Goal: Task Accomplishment & Management: Complete application form

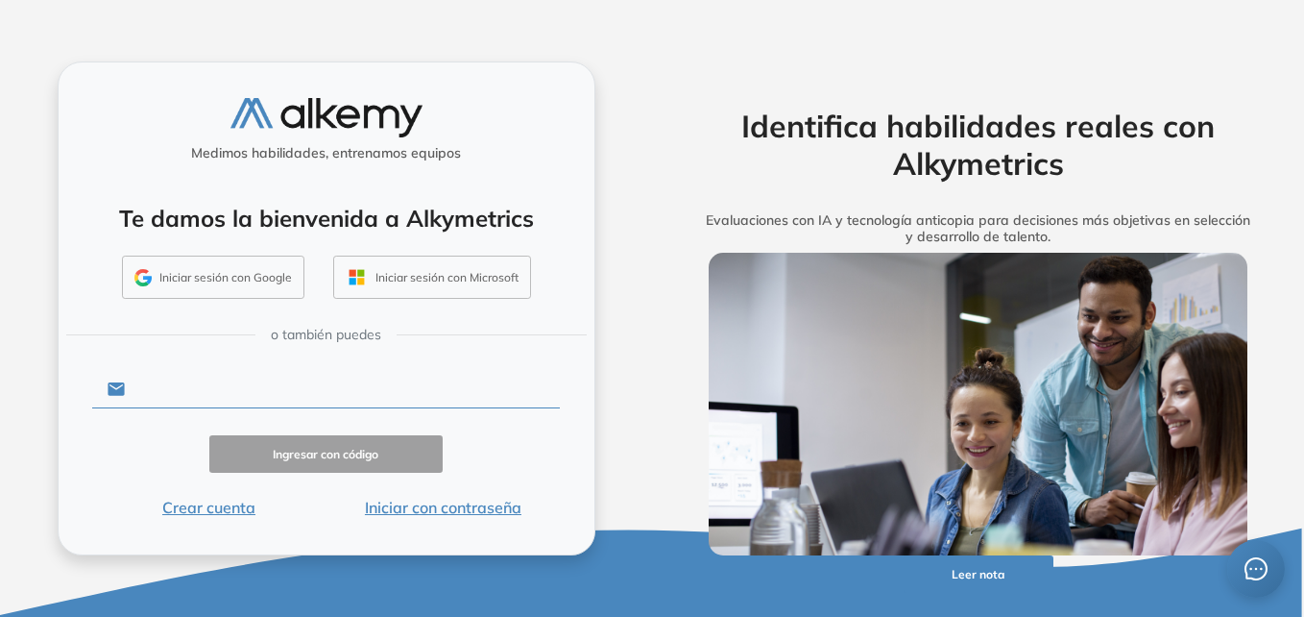
click at [243, 388] on input "text" at bounding box center [342, 389] width 435 height 37
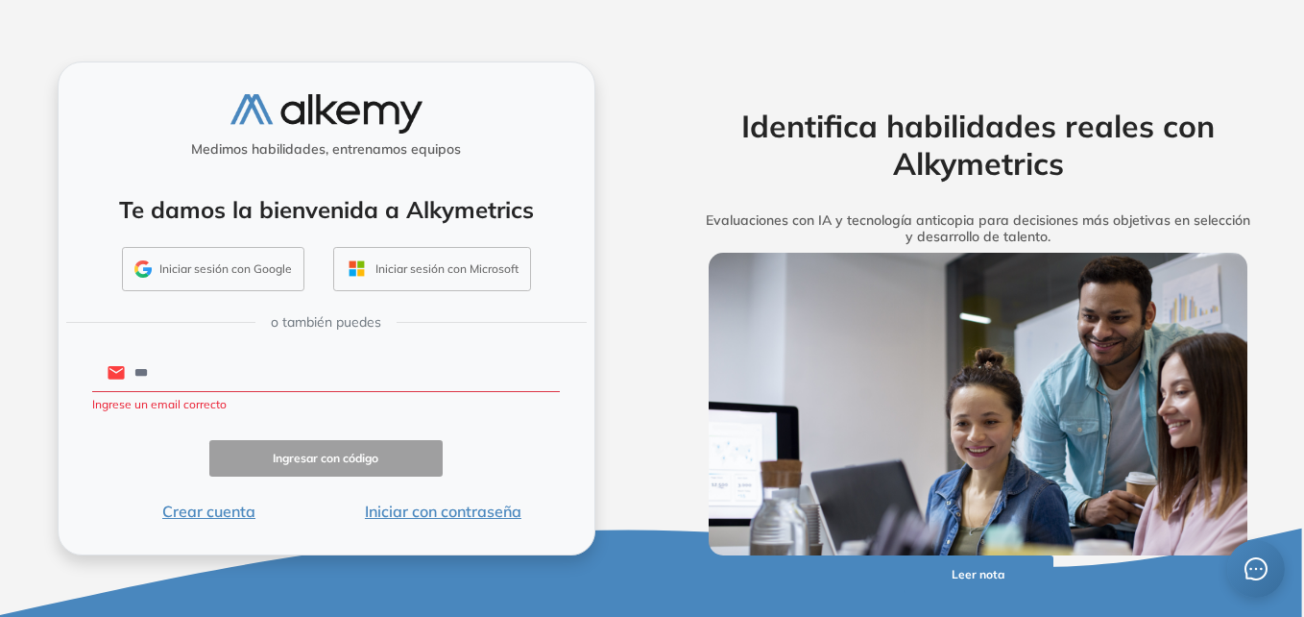
type input "**********"
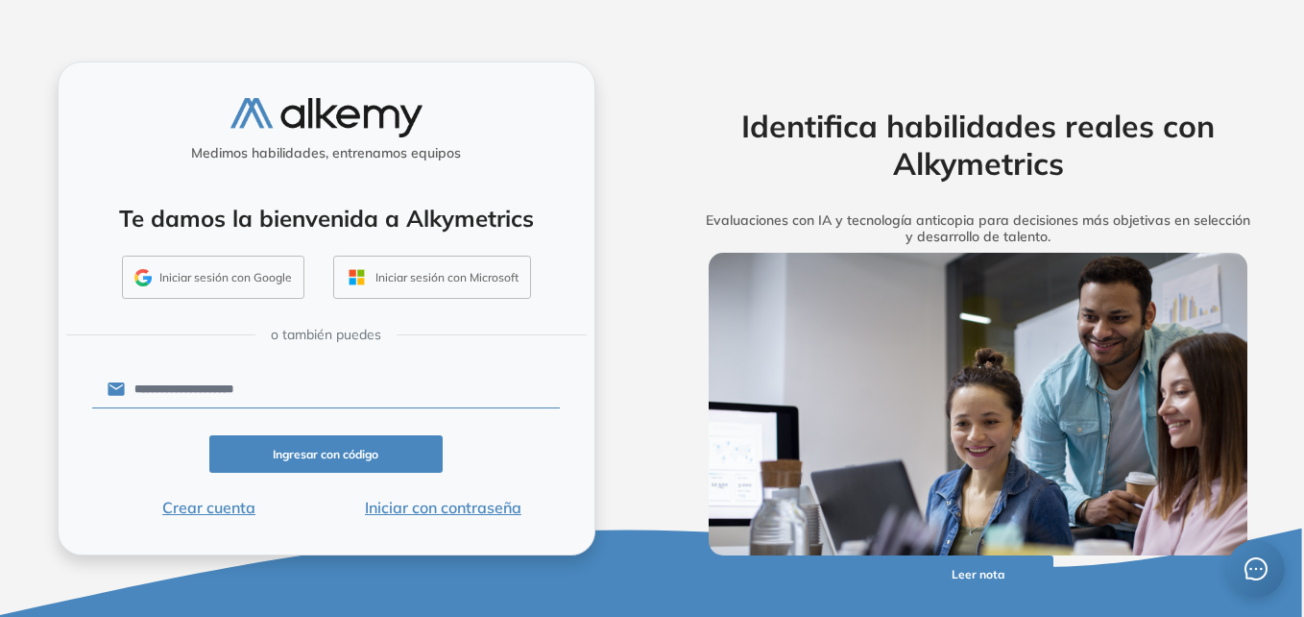
click at [340, 451] on button "Ingresar con código" at bounding box center [326, 453] width 234 height 37
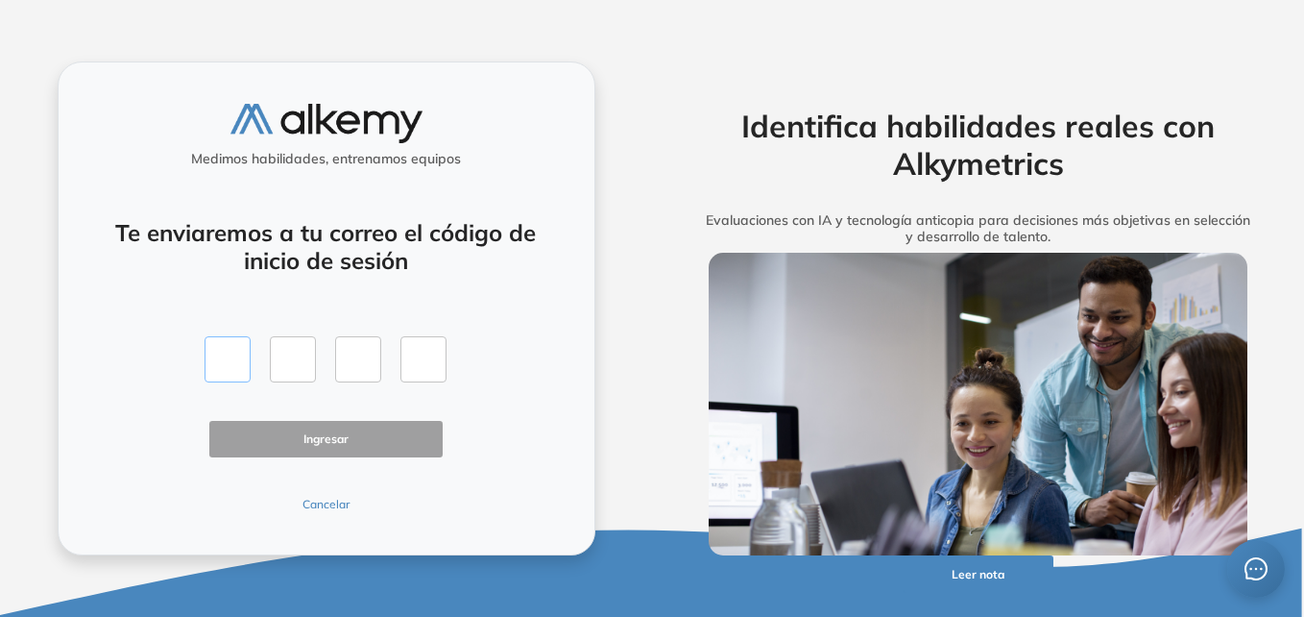
click at [221, 358] on input "text" at bounding box center [228, 359] width 46 height 46
type input "*"
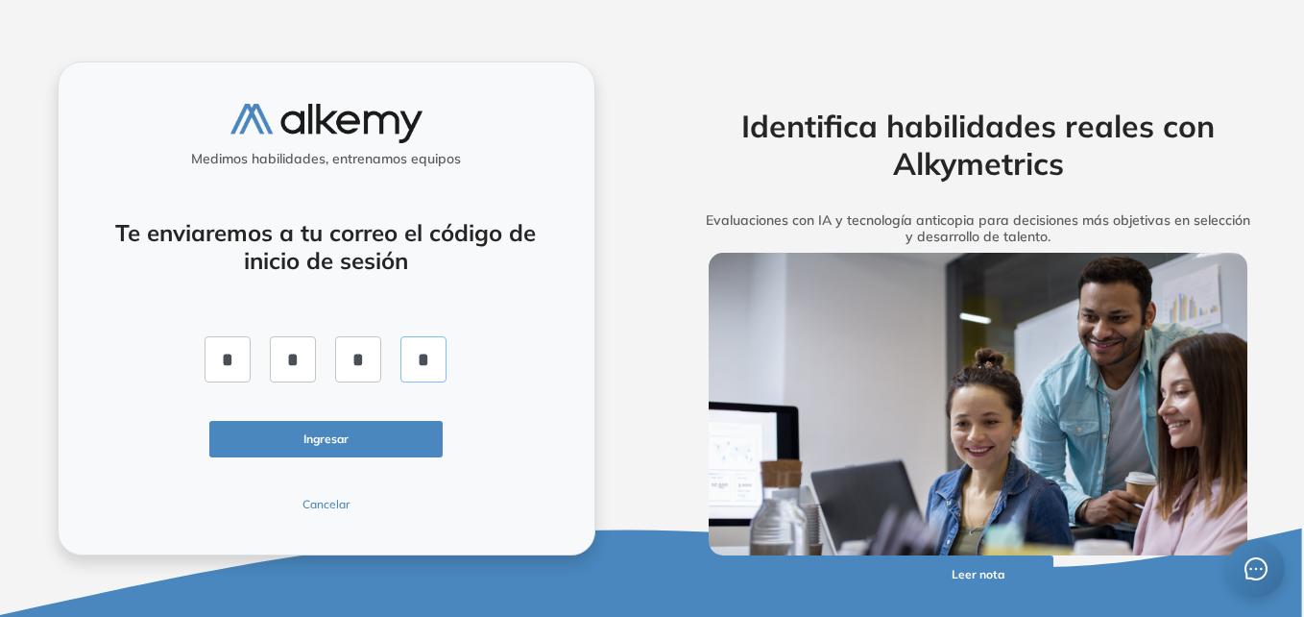
type input "*"
click at [295, 436] on button "Ingresar" at bounding box center [326, 439] width 234 height 37
